Goal: Task Accomplishment & Management: Manage account settings

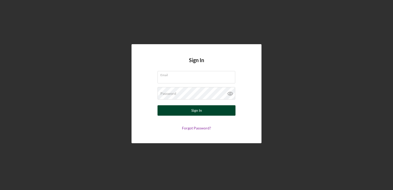
type input "[EMAIL_ADDRESS][DOMAIN_NAME]"
click at [214, 112] on button "Sign In" at bounding box center [197, 110] width 78 height 10
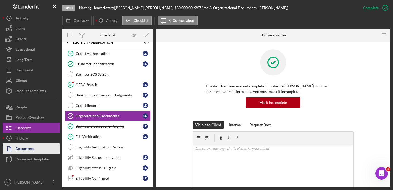
scroll to position [20, 0]
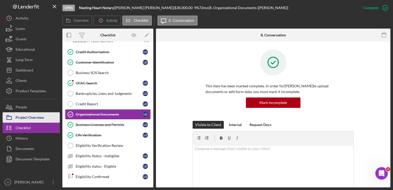
click at [38, 119] on div "Project Overview" at bounding box center [30, 118] width 28 height 12
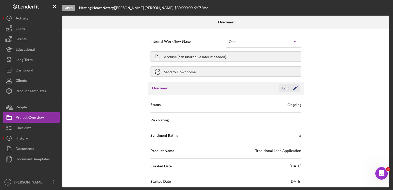
click at [296, 85] on icon "Icon/Edit" at bounding box center [295, 88] width 13 height 13
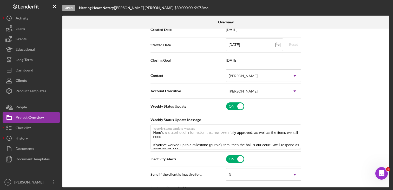
scroll to position [104, 0]
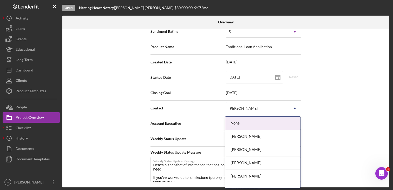
click at [234, 109] on div "[PERSON_NAME]" at bounding box center [243, 108] width 29 height 4
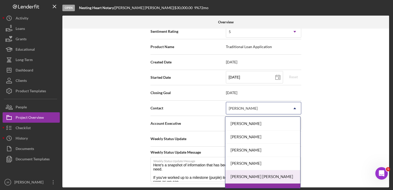
scroll to position [48, 0]
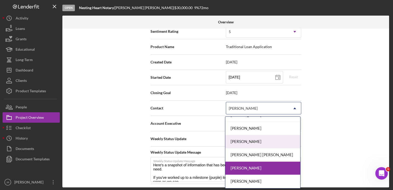
click at [233, 140] on div "[PERSON_NAME]" at bounding box center [263, 141] width 75 height 13
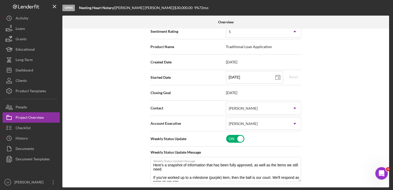
click at [331, 121] on div "Internal Workflow Stage Open Icon/Dropdown Arrow Archive (can unarchive later i…" at bounding box center [225, 108] width 327 height 159
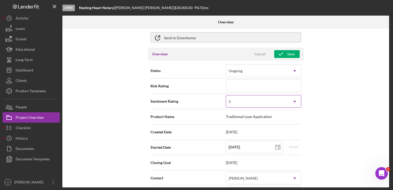
scroll to position [0, 0]
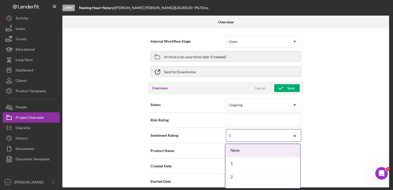
click at [246, 138] on div "5" at bounding box center [257, 136] width 62 height 12
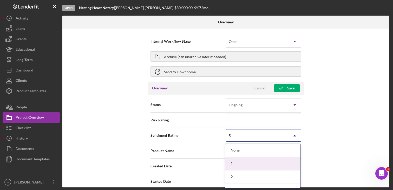
click at [236, 164] on div "1" at bounding box center [263, 163] width 75 height 13
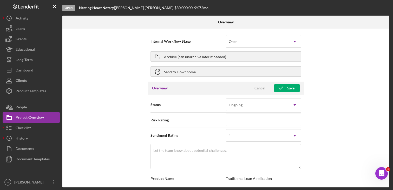
drag, startPoint x: 359, startPoint y: 92, endPoint x: 357, endPoint y: 93, distance: 2.7
click at [359, 92] on div "Internal Workflow Stage Open Icon/Dropdown Arrow Archive (can unarchive later i…" at bounding box center [225, 108] width 327 height 159
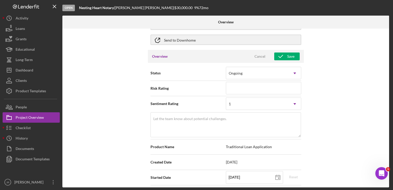
scroll to position [78, 0]
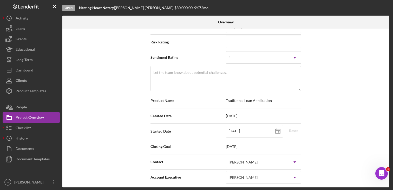
click at [331, 62] on div "Internal Workflow Stage Open Icon/Dropdown Arrow Archive (can unarchive later i…" at bounding box center [225, 108] width 327 height 159
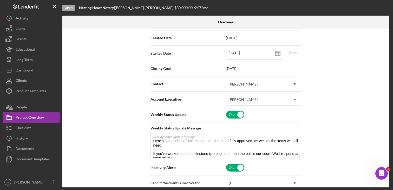
scroll to position [26, 0]
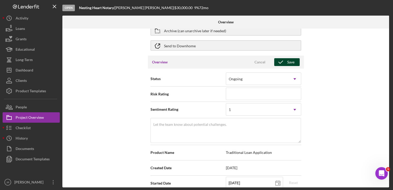
click at [283, 61] on icon "button" at bounding box center [280, 62] width 13 height 13
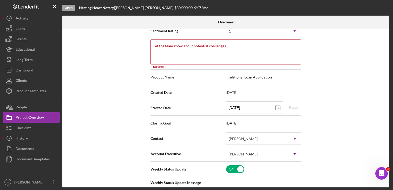
scroll to position [115, 0]
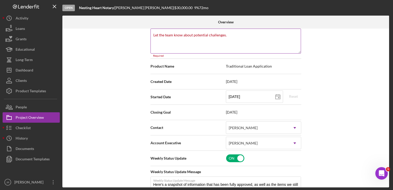
click at [201, 38] on textarea "Let the team know about potential challenges." at bounding box center [226, 41] width 151 height 25
type textarea "Here's a snapshot of information that has been fully approved, as well as the i…"
type textarea "N"
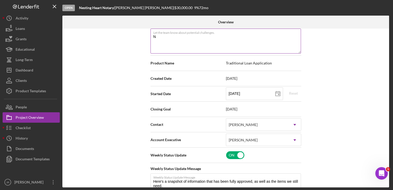
type textarea "Here's a snapshot of information that has been fully approved, as well as the i…"
type textarea "Ne"
type textarea "Here's a snapshot of information that has been fully approved, as well as the i…"
type textarea "New"
type textarea "Here's a snapshot of information that has been fully approved, as well as the i…"
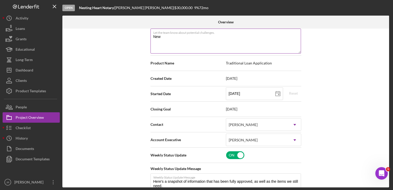
type textarea "New"
type textarea "Here's a snapshot of information that has been fully approved, as well as the i…"
type textarea "New a"
type textarea "Here's a snapshot of information that has been fully approved, as well as the i…"
type textarea "New ap"
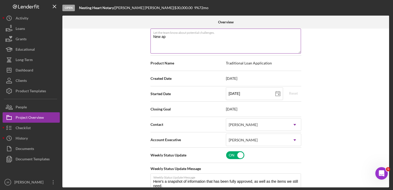
type textarea "Here's a snapshot of information that has been fully approved, as well as the i…"
type textarea "New app"
type textarea "Here's a snapshot of information that has been fully approved, as well as the i…"
type textarea "New appl"
type textarea "Here's a snapshot of information that has been fully approved, as well as the i…"
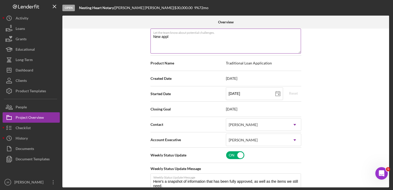
type textarea "New appli"
type textarea "Here's a snapshot of information that has been fully approved, as well as the i…"
type textarea "New applic"
type textarea "Here's a snapshot of information that has been fully approved, as well as the i…"
type textarea "New applica"
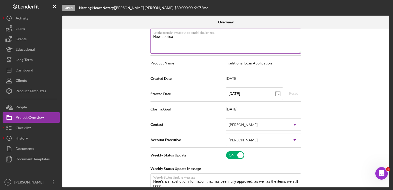
type textarea "Here's a snapshot of information that has been fully approved, as well as the i…"
type textarea "New applicat"
type textarea "Here's a snapshot of information that has been fully approved, as well as the i…"
type textarea "New applicati"
type textarea "Here's a snapshot of information that has been fully approved, as well as the i…"
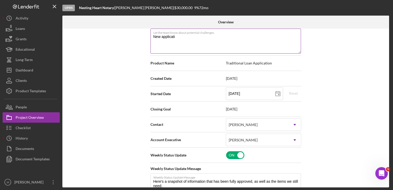
type textarea "New applicatio"
type textarea "Here's a snapshot of information that has been fully approved, as well as the i…"
type textarea "New application"
type textarea "Here's a snapshot of information that has been fully approved, as well as the i…"
type textarea "New application"
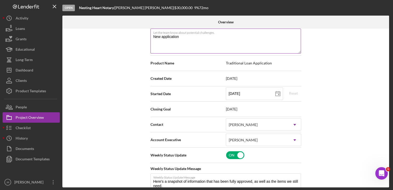
type textarea "Here's a snapshot of information that has been fully approved, as well as the i…"
type textarea "New application -"
type textarea "Here's a snapshot of information that has been fully approved, as well as the i…"
type textarea "New application -"
type textarea "Here's a snapshot of information that has been fully approved, as well as the i…"
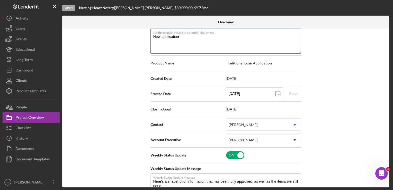
type textarea "New application - r"
type textarea "Here's a snapshot of information that has been fully approved, as well as the i…"
type textarea "New application - re"
type textarea "Here's a snapshot of information that has been fully approved, as well as the i…"
type textarea "New application - rea"
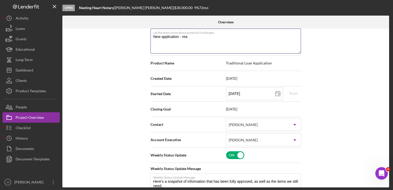
type textarea "Here's a snapshot of information that has been fully approved, as well as the i…"
type textarea "New application - read"
type textarea "Here's a snapshot of information that has been fully approved, as well as the i…"
type textarea "New application - ready"
type textarea "Here's a snapshot of information that has been fully approved, as well as the i…"
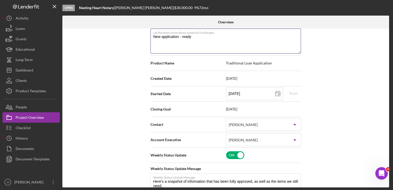
type textarea "New application - ready"
type textarea "Here's a snapshot of information that has been fully approved, as well as the i…"
type textarea "New application - ready f"
type textarea "Here's a snapshot of information that has been fully approved, as well as the i…"
type textarea "New application - ready fo"
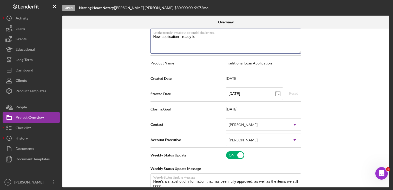
type textarea "Here's a snapshot of information that has been fully approved, as well as the i…"
type textarea "New application - ready for"
type textarea "Here's a snapshot of information that has been fully approved, as well as the i…"
type textarea "New application - ready for"
type textarea "Here's a snapshot of information that has been fully approved, as well as the i…"
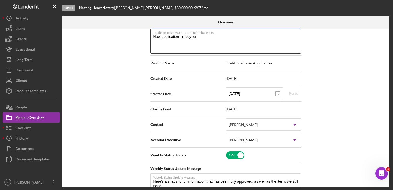
type textarea "New application - ready for r"
type textarea "Here's a snapshot of information that has been fully approved, as well as the i…"
type textarea "New application - ready for re"
type textarea "Here's a snapshot of information that has been fully approved, as well as the i…"
type textarea "New application - ready for rev"
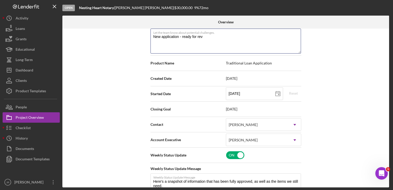
type textarea "Here's a snapshot of information that has been fully approved, as well as the i…"
type textarea "New application - ready for revi"
type textarea "Here's a snapshot of information that has been fully approved, as well as the i…"
type textarea "New application - ready for revie"
type textarea "Here's a snapshot of information that has been fully approved, as well as the i…"
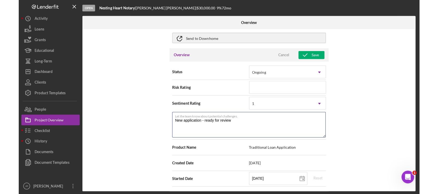
scroll to position [0, 0]
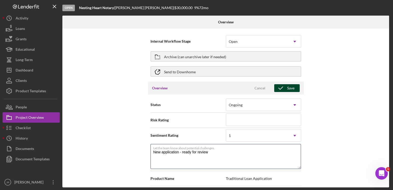
type textarea "New application - ready for review"
click at [286, 86] on icon "button" at bounding box center [280, 88] width 13 height 13
type textarea "Here's a snapshot of information that has been fully approved, as well as the i…"
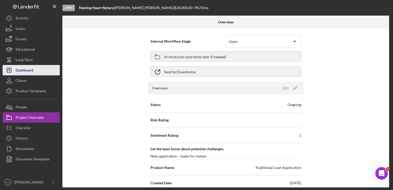
click at [30, 69] on div "Dashboard" at bounding box center [25, 71] width 18 height 12
